Goal: Information Seeking & Learning: Find specific fact

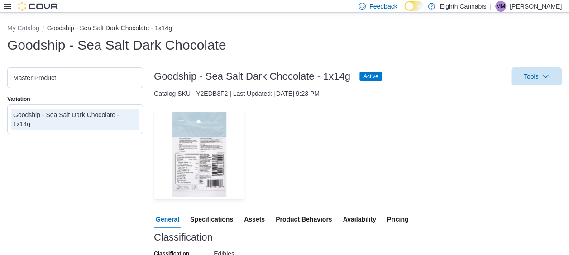
click at [405, 219] on span "Pricing" at bounding box center [397, 220] width 21 height 18
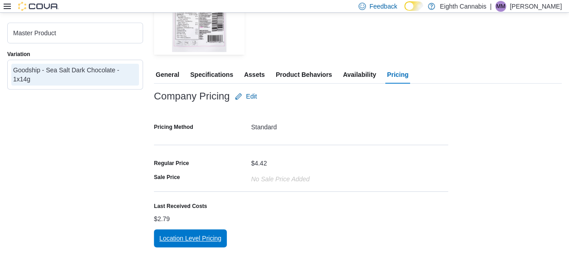
click at [197, 237] on span "Location Level Pricing" at bounding box center [190, 238] width 62 height 9
